Goal: Task Accomplishment & Management: Manage account settings

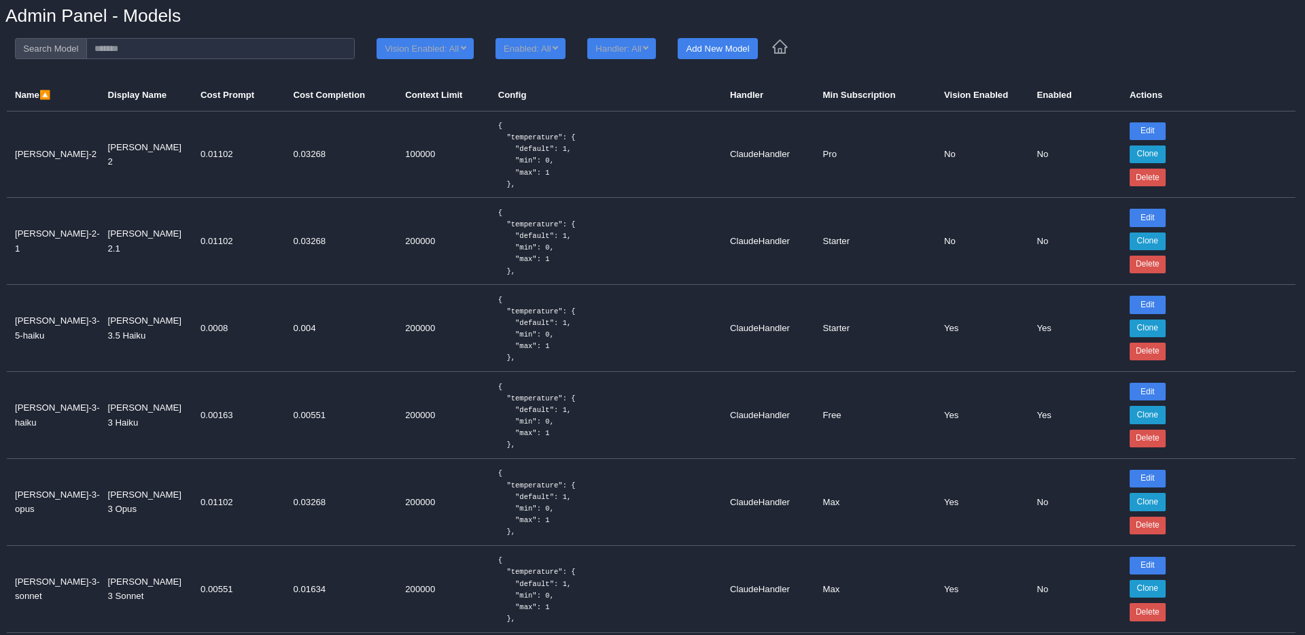
scroll to position [141, 0]
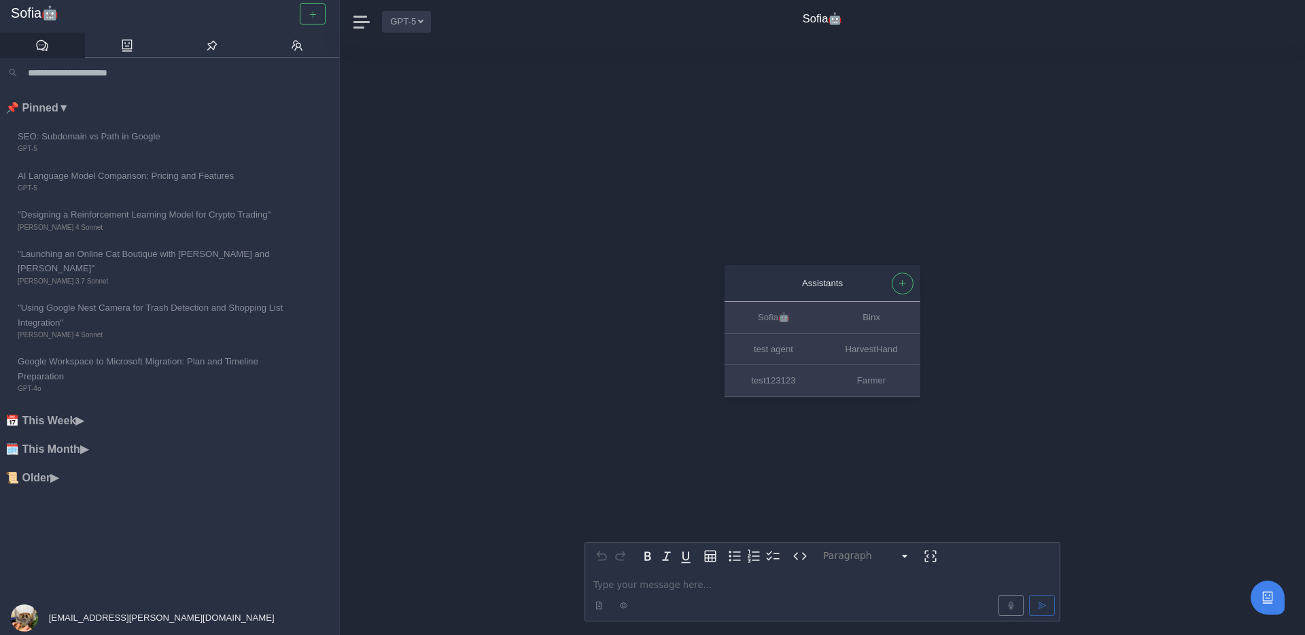
click at [404, 27] on button "GPT-5" at bounding box center [406, 21] width 49 height 21
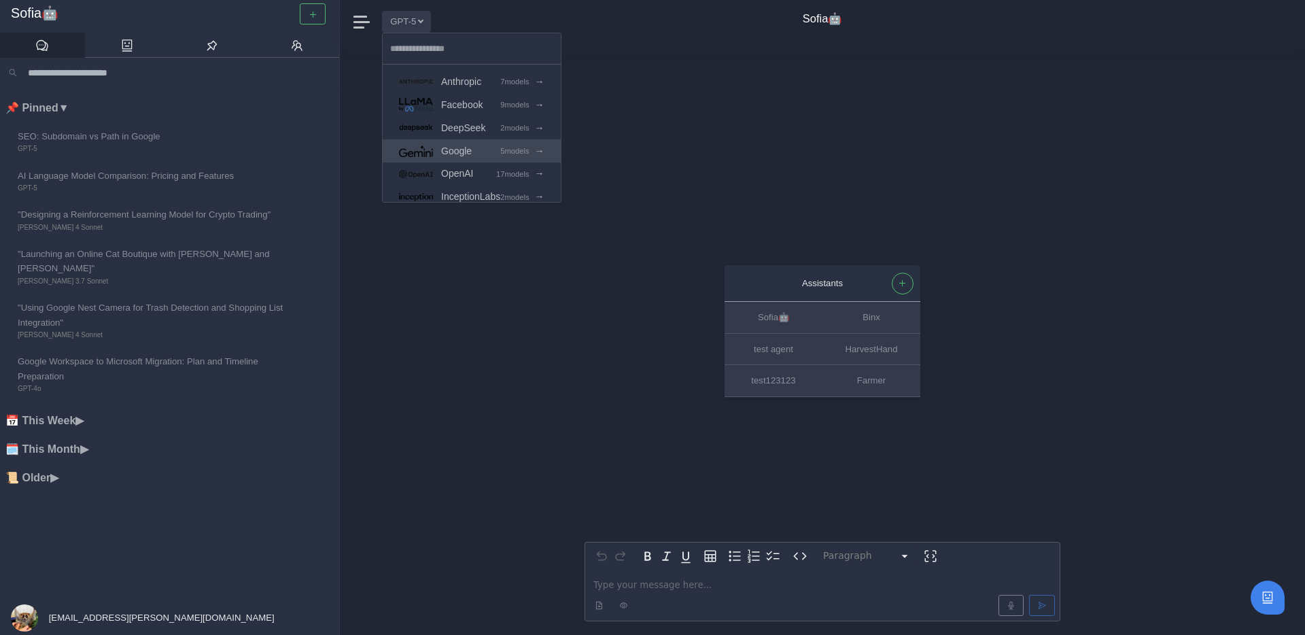
scroll to position [59, 0]
click at [624, 117] on div "Assistants Sofia🤖 Binx test agent HarvestHand test123123 Farmer Paragraph *****…" at bounding box center [822, 338] width 476 height 591
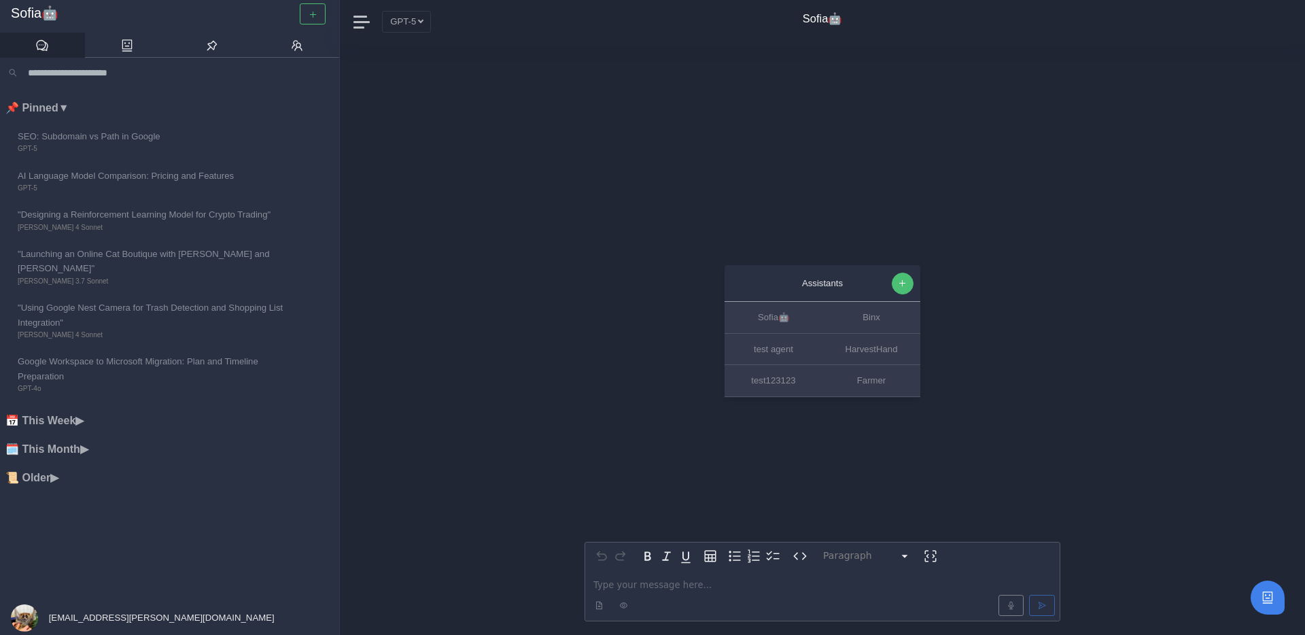
click at [896, 280] on button "button" at bounding box center [903, 284] width 22 height 22
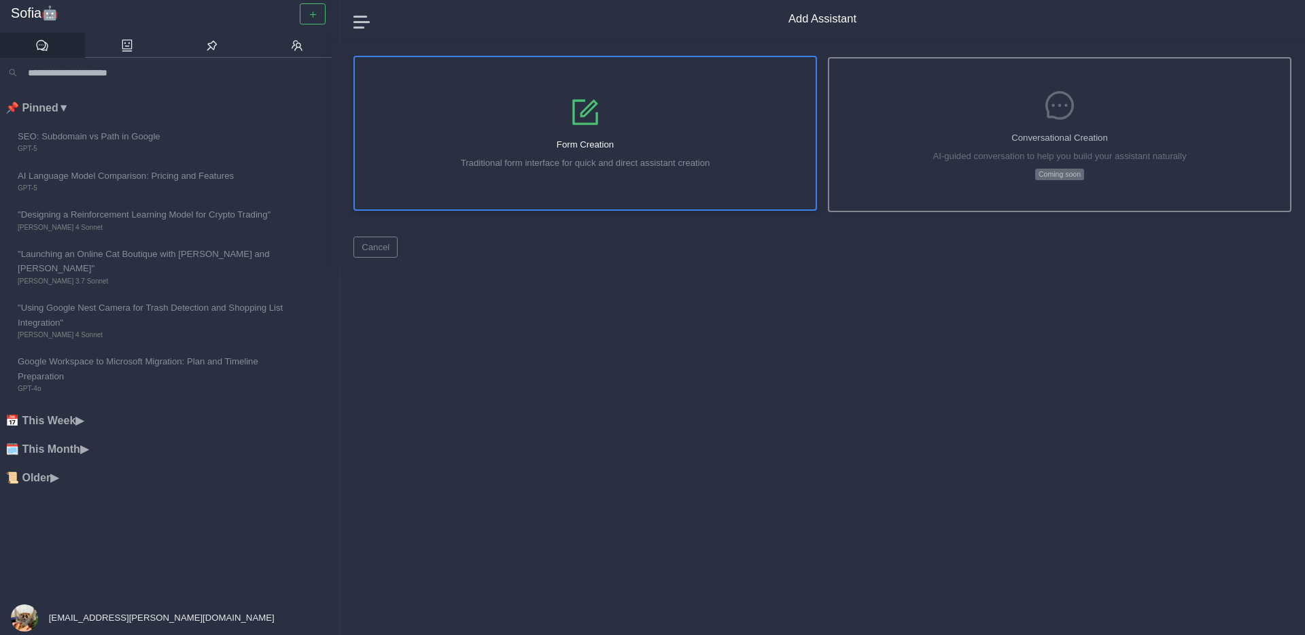
click at [739, 170] on div "Form Creation Traditional form interface for quick and direct assistant creation" at bounding box center [585, 133] width 461 height 152
select select "*****"
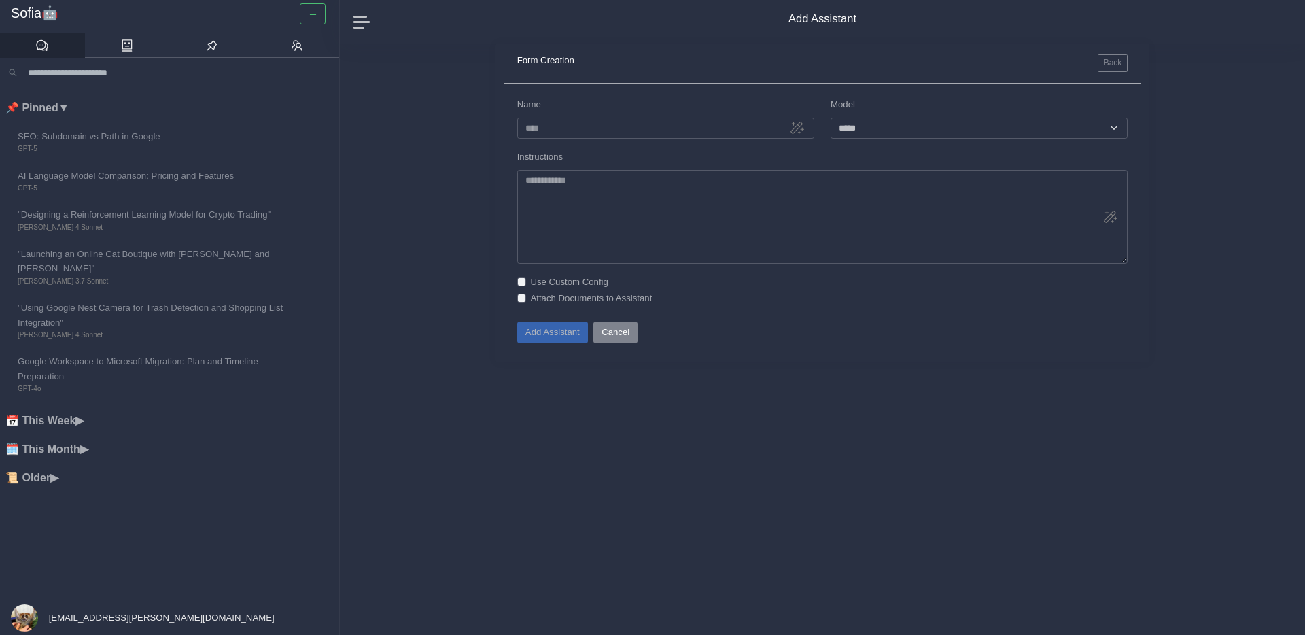
click at [630, 328] on button "Cancel" at bounding box center [615, 331] width 44 height 21
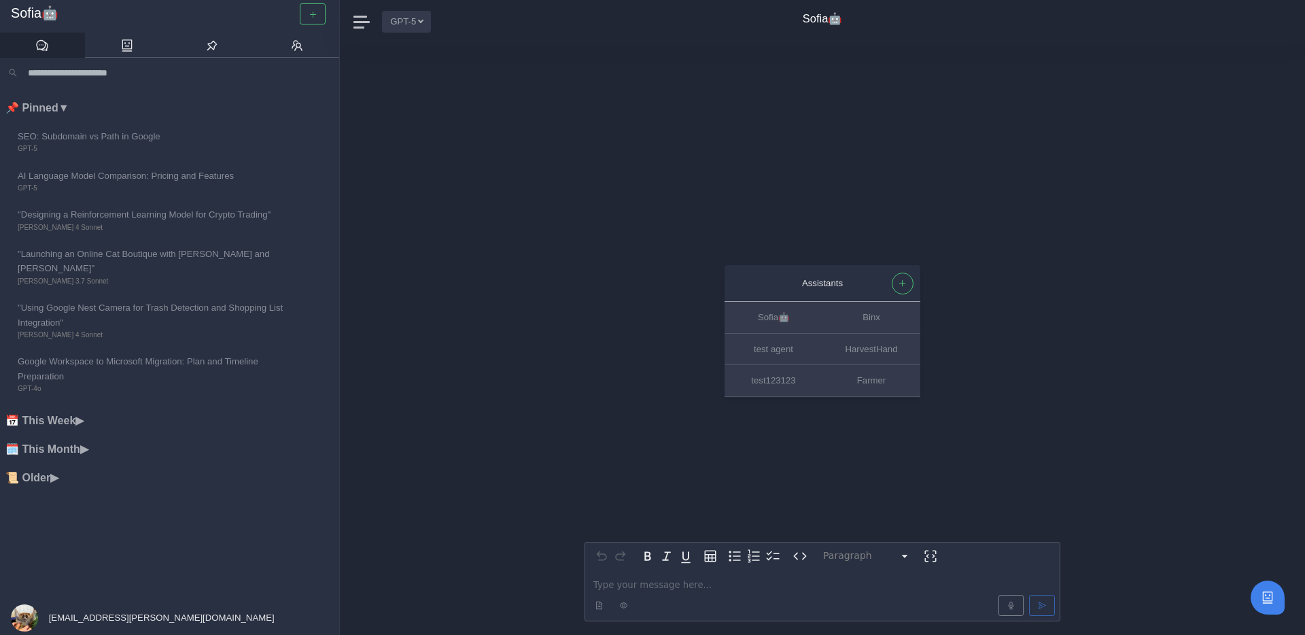
click at [417, 12] on button "GPT-5" at bounding box center [406, 21] width 49 height 21
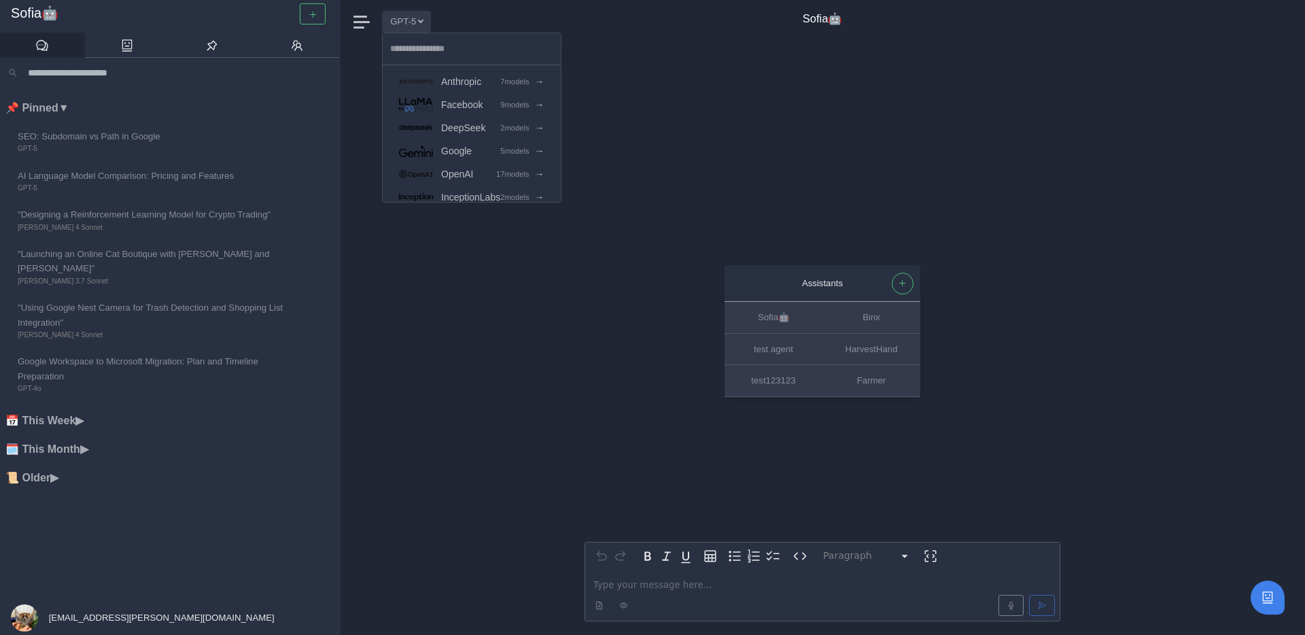
click at [999, 66] on div "Assistants Sofia🤖 Binx test agent HarvestHand test123123 Farmer Paragraph *****…" at bounding box center [822, 338] width 476 height 591
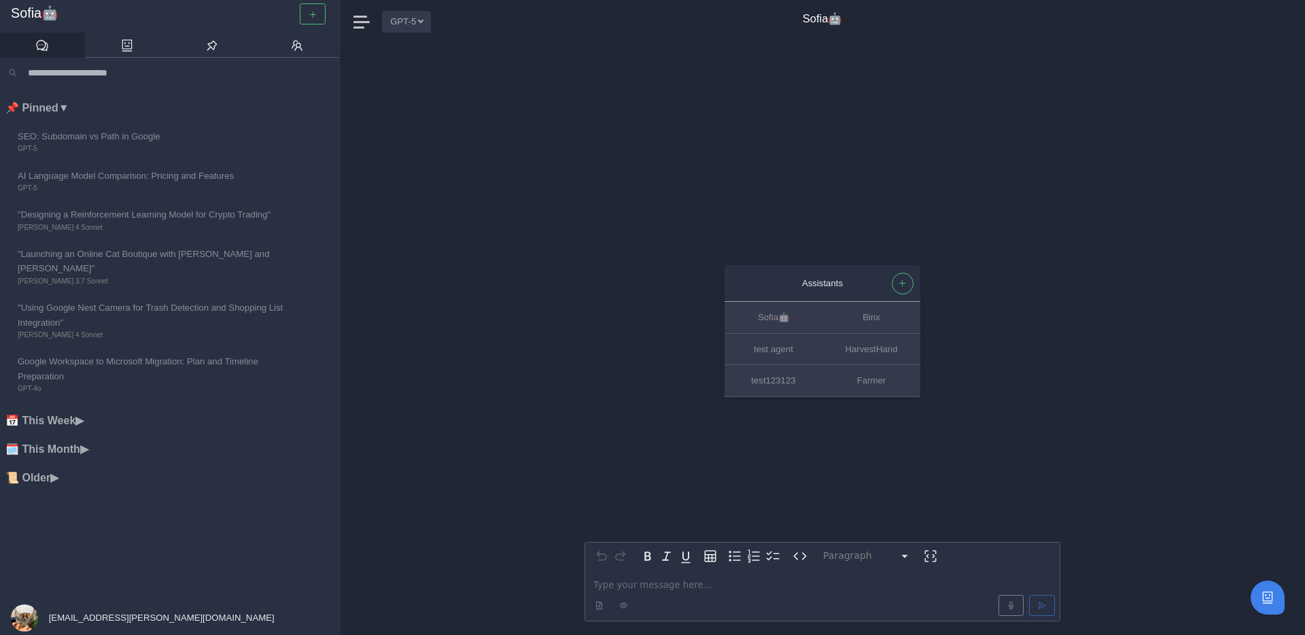
click at [411, 26] on button "GPT-5" at bounding box center [406, 21] width 49 height 21
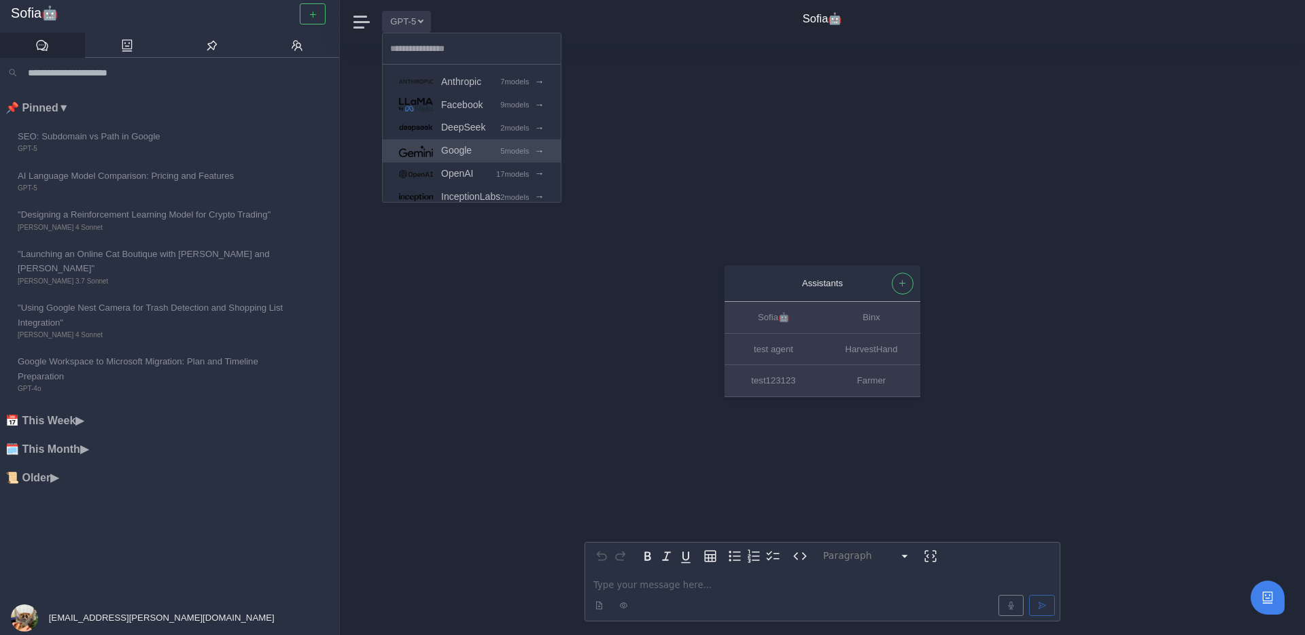
click at [462, 141] on link "Google 5 models →" at bounding box center [472, 150] width 178 height 23
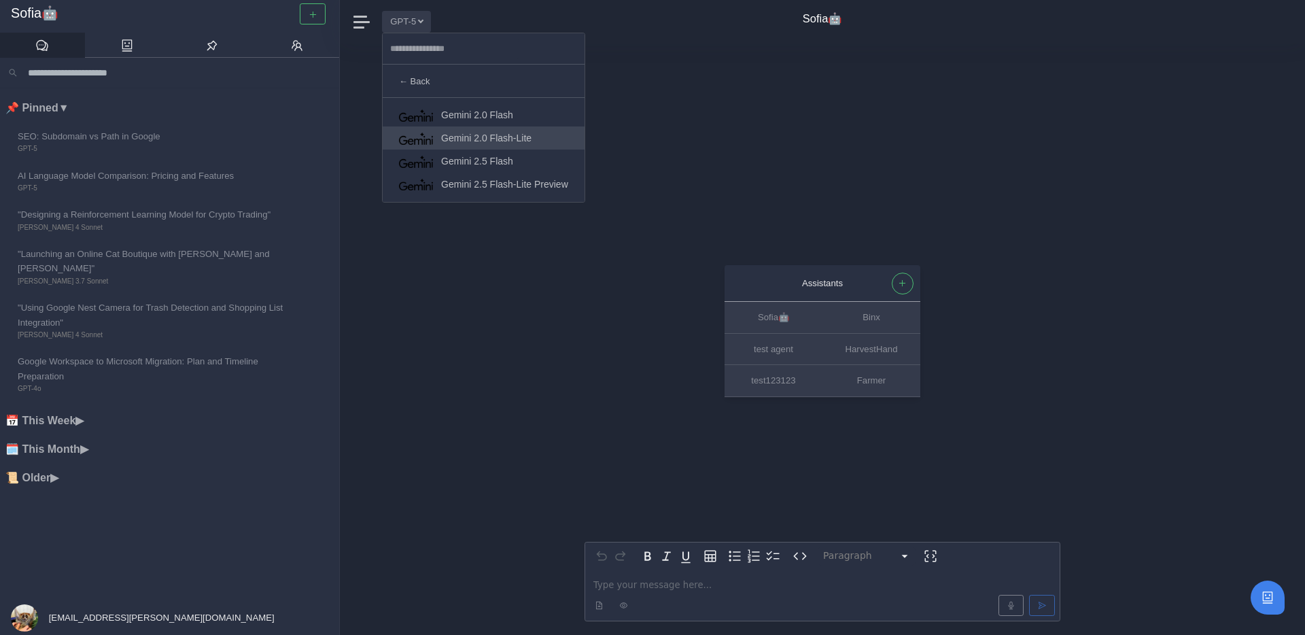
click at [495, 137] on span "Gemini 2.0 Flash-Lite" at bounding box center [486, 138] width 90 height 16
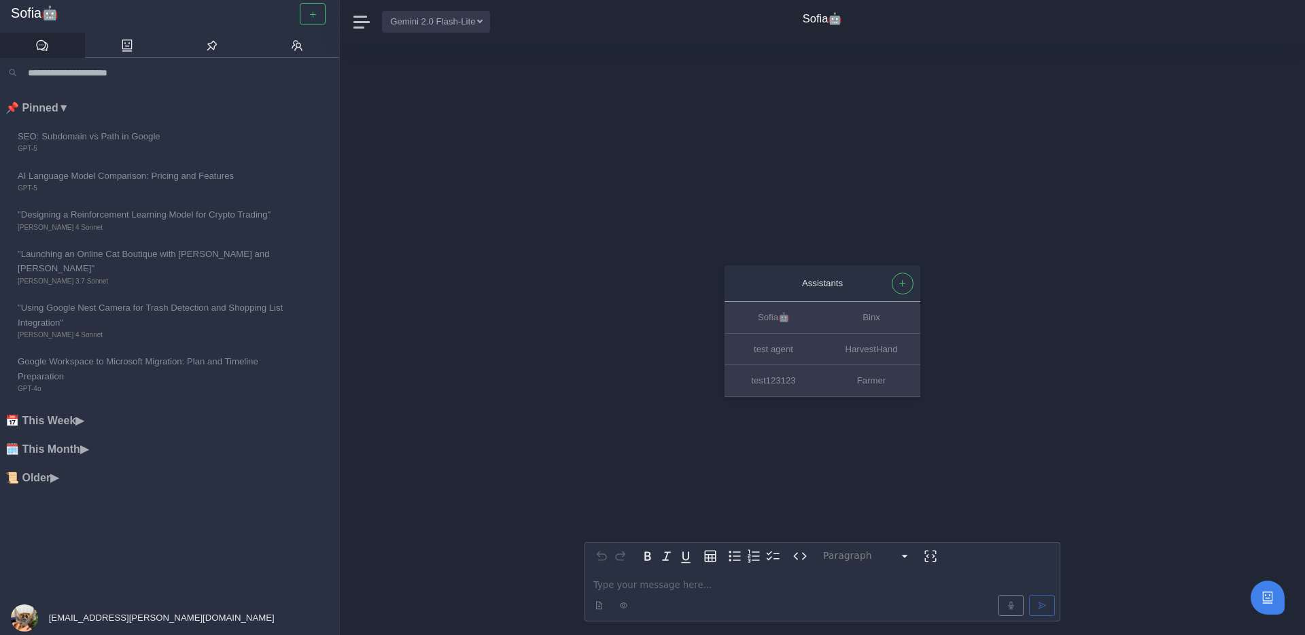
click at [446, 20] on button "Gemini 2.0 Flash-Lite" at bounding box center [436, 21] width 108 height 21
click at [413, 19] on button "GPT-5" at bounding box center [406, 21] width 49 height 21
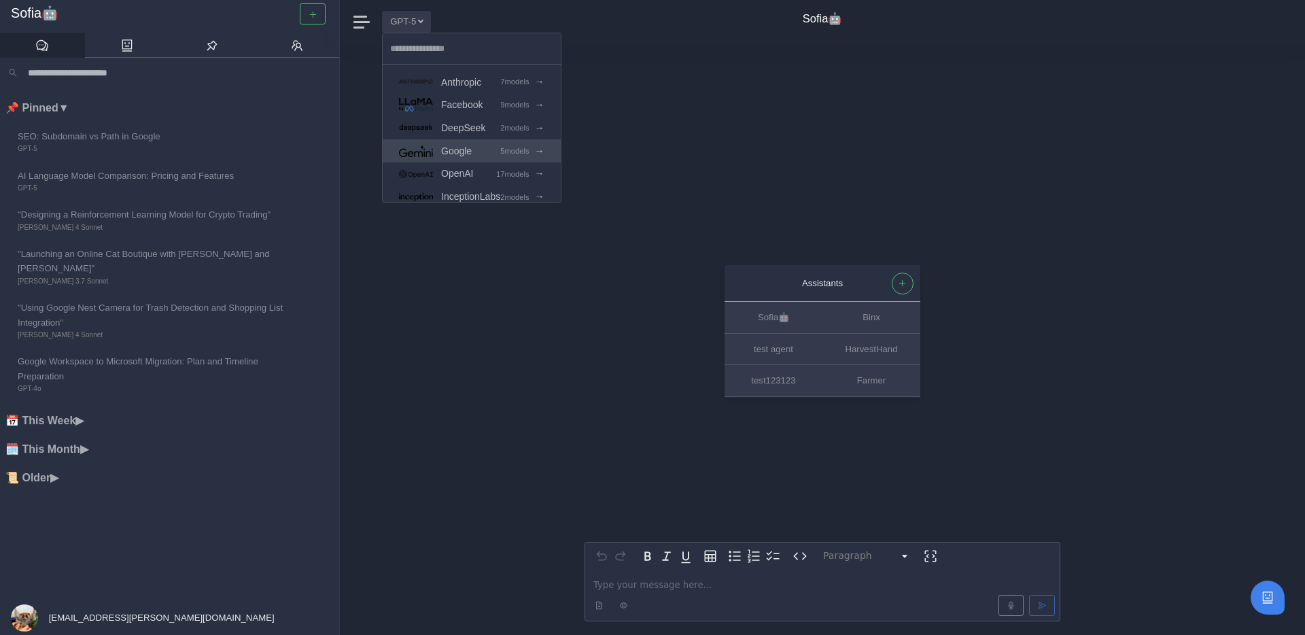
click at [451, 150] on span "Google" at bounding box center [456, 151] width 31 height 16
click at [553, 160] on link "Gemini 2.5 Flash" at bounding box center [484, 161] width 202 height 23
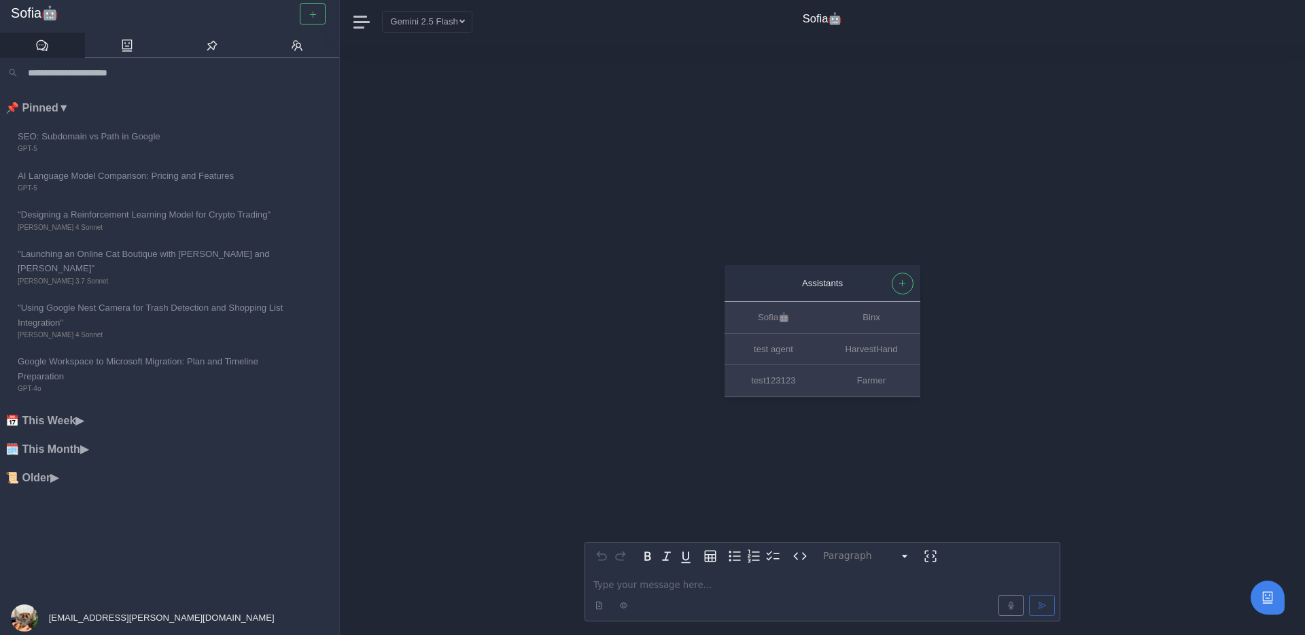
click at [632, 583] on p "editable markdown" at bounding box center [822, 585] width 458 height 14
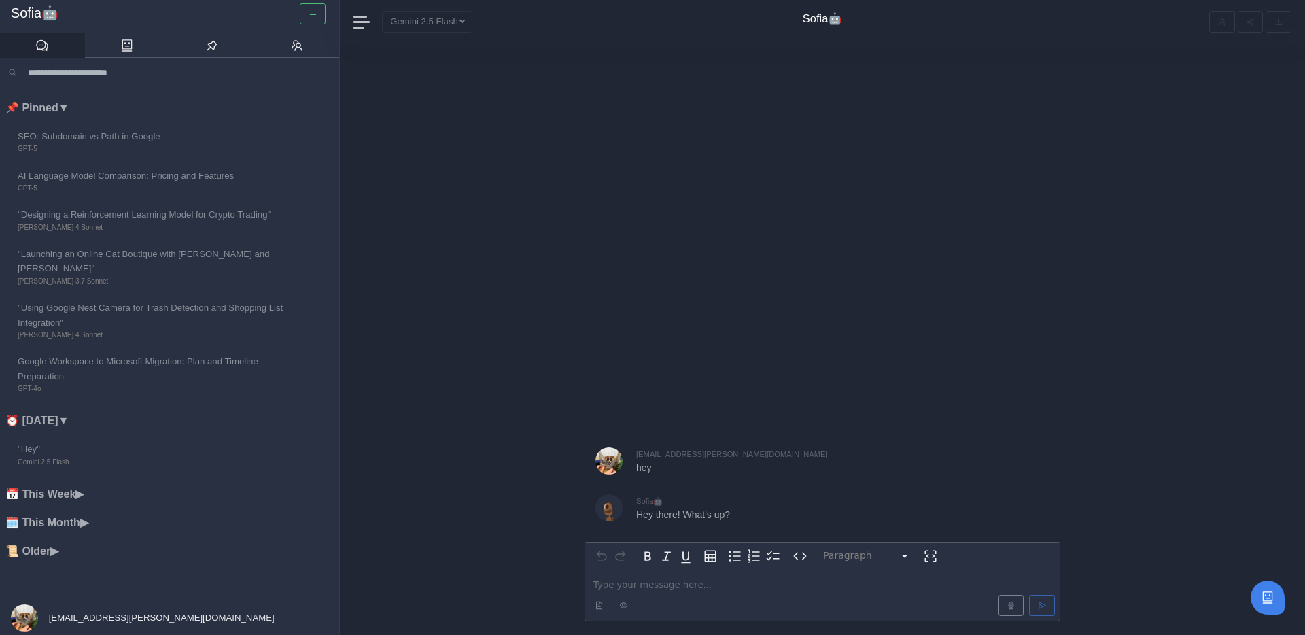
scroll to position [1, 0]
click at [84, 621] on div "[EMAIL_ADDRESS][PERSON_NAME][DOMAIN_NAME]" at bounding box center [142, 616] width 285 height 34
click at [86, 538] on link "Admin Panel" at bounding box center [60, 547] width 107 height 22
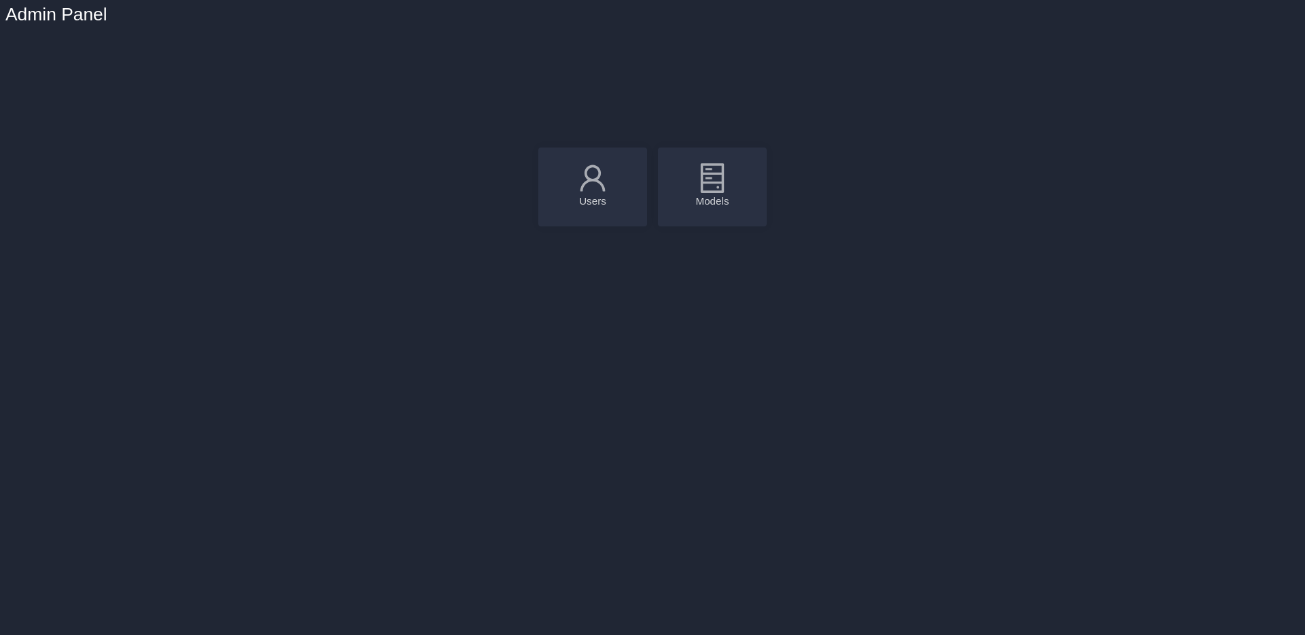
scroll to position [5, 0]
click at [747, 159] on div "Models" at bounding box center [712, 182] width 109 height 79
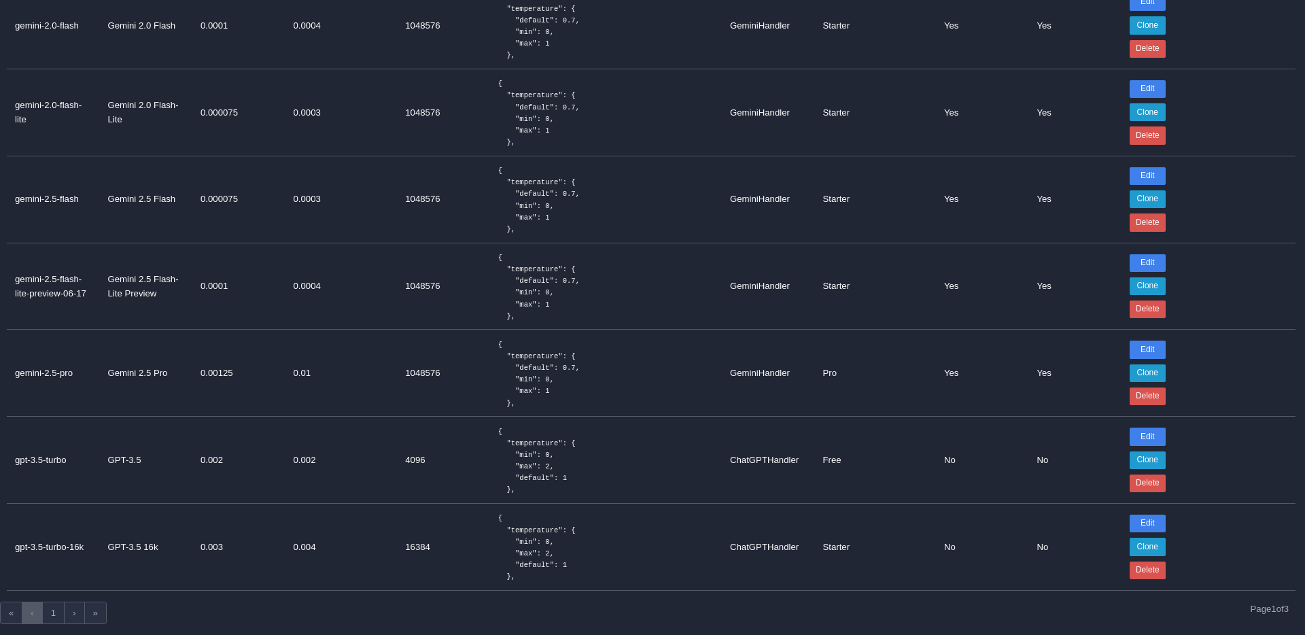
scroll to position [141, 0]
